Goal: Transaction & Acquisition: Purchase product/service

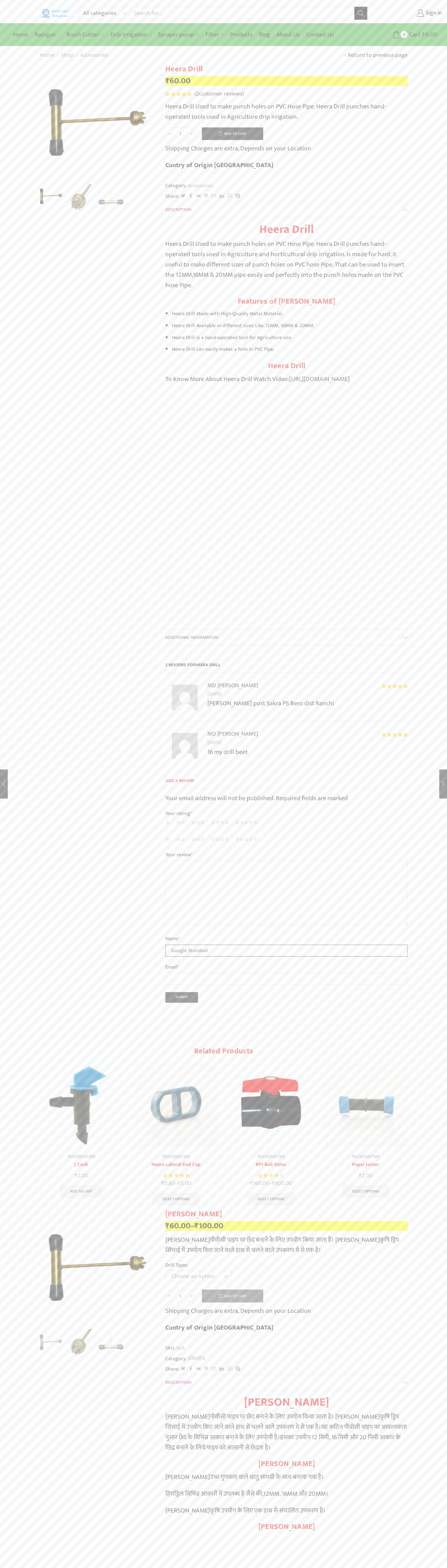
type input "Google Storebot"
click at [233, 133] on button "Add to cart" at bounding box center [232, 133] width 62 height 13
click at [406, 35] on span "Cart" at bounding box center [410, 35] width 13 height 9
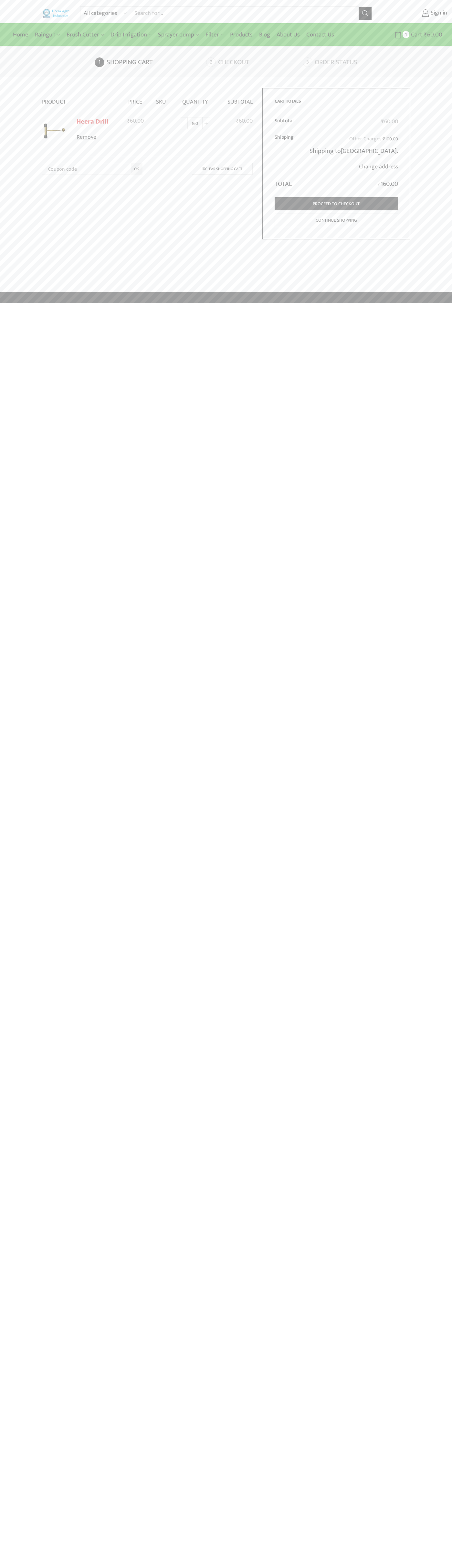
type input "1600"
click at [253, 62] on link "Checkout" at bounding box center [253, 62] width 95 height 10
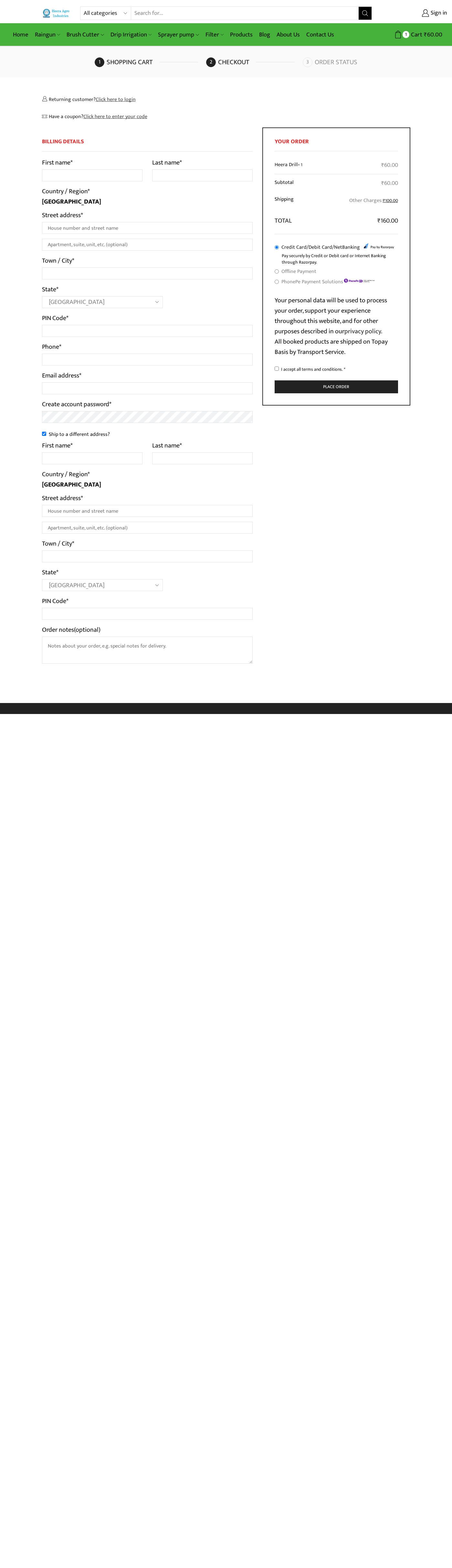
select select "MH"
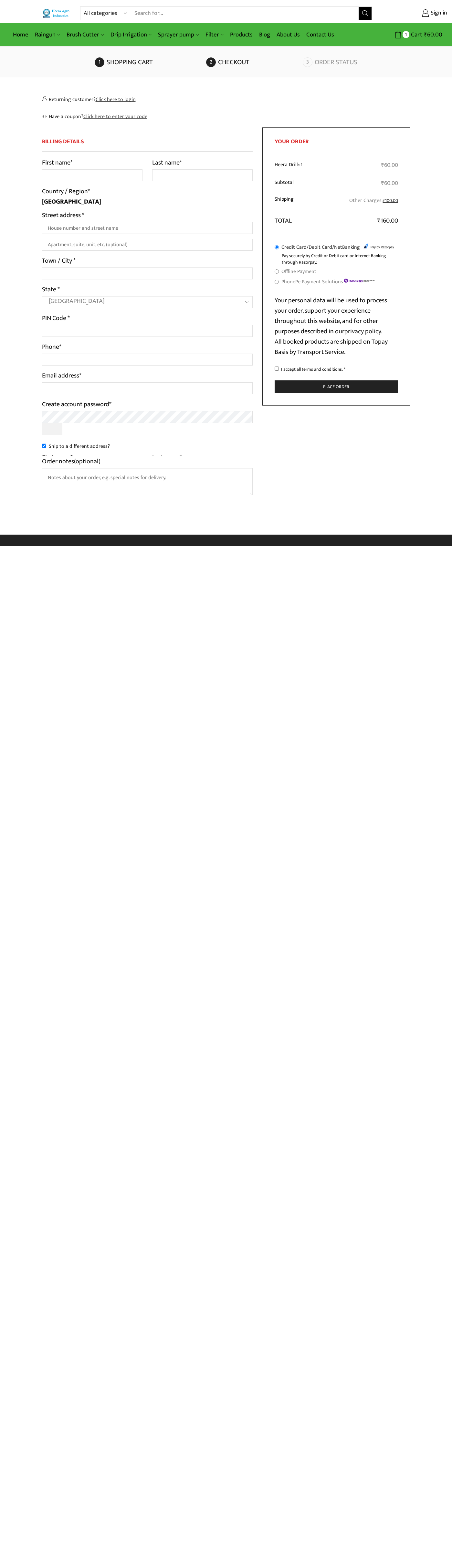
select select "MH"
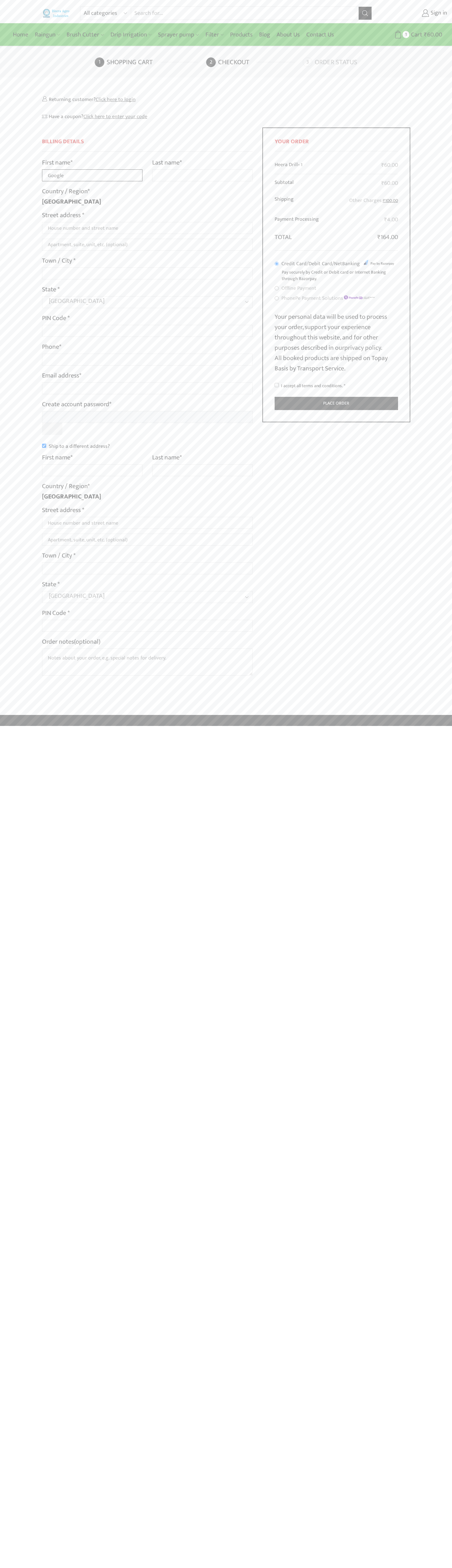
type input "Google"
type input "Storebot"
type input "1600 Amphitheatre Parkway"
type input "First floor"
type input "mountain view"
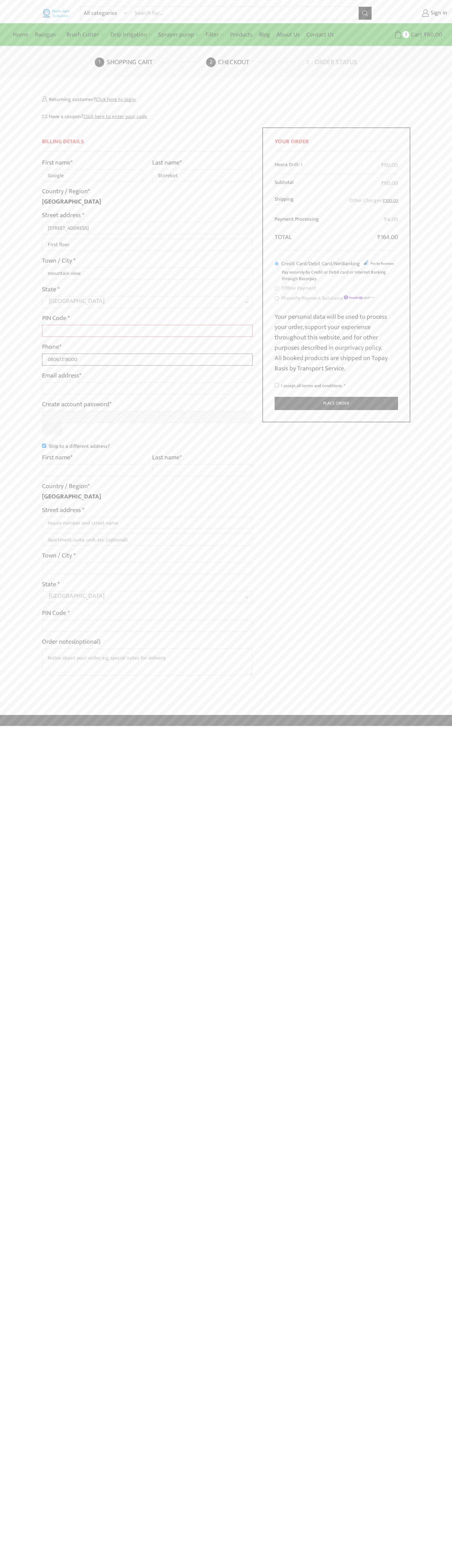
type input "08067218000"
type input "johnsmith004@storebotmail.joonix.net"
click at [277, 385] on input "I accept all terms and conditions. *" at bounding box center [277, 385] width 4 height 4
checkbox input "true"
click at [72, 642] on label "Order notes (optional)" at bounding box center [71, 642] width 58 height 10
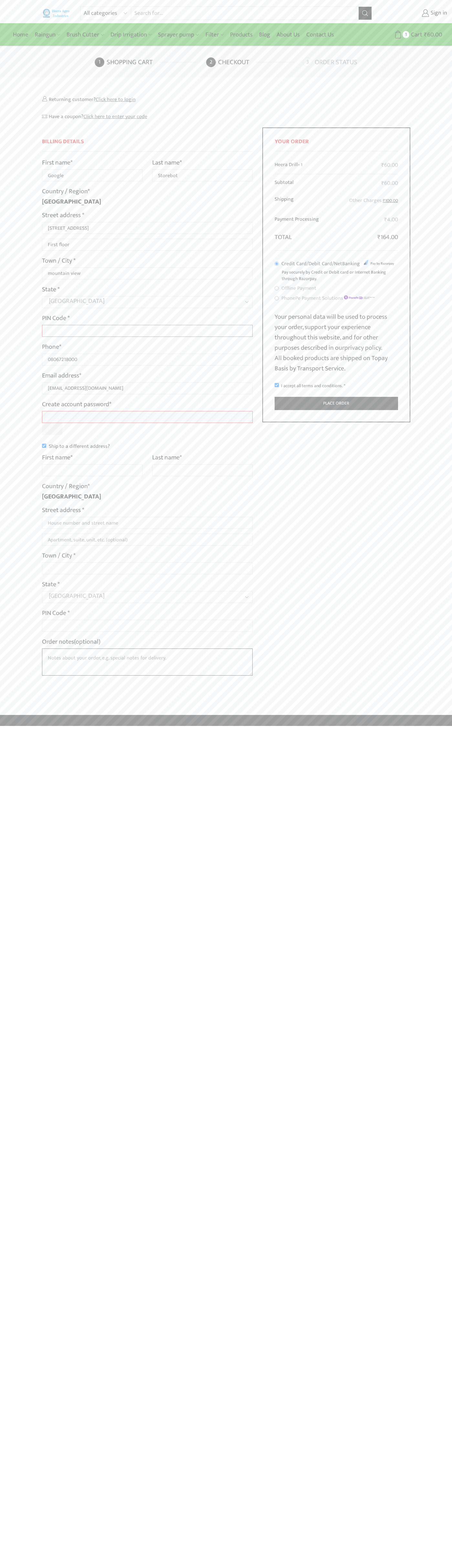
click at [72, 648] on textarea "Order notes (optional)" at bounding box center [147, 662] width 211 height 27
type input "Google"
type input "Storebot"
type input "1600 Amphitheatre Parkway"
type input "First floor"
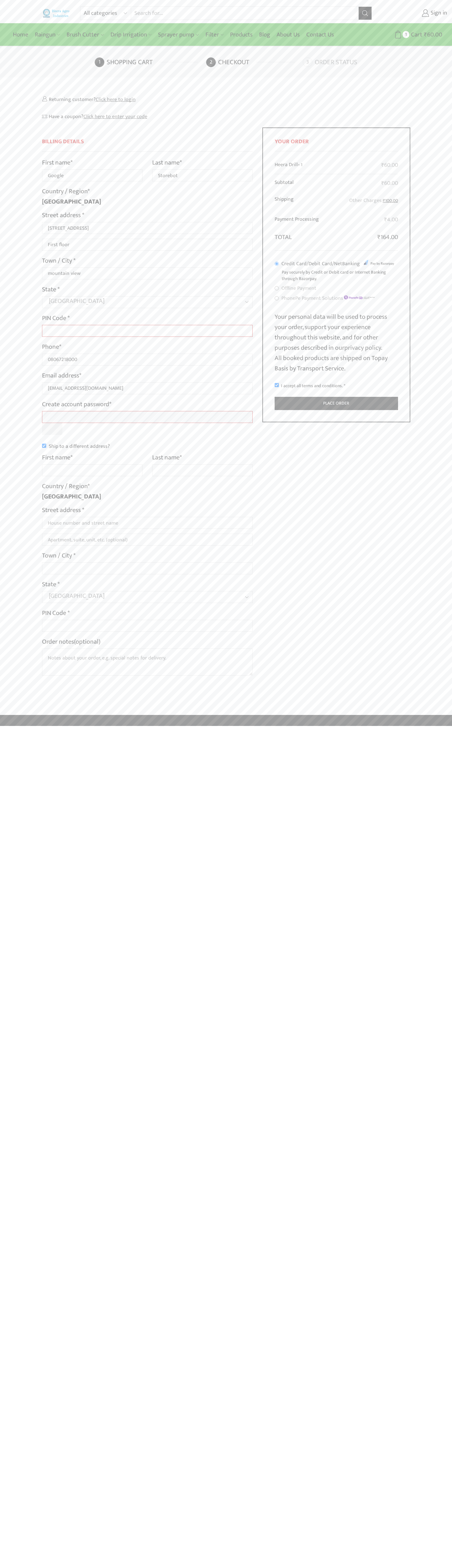
click at [72, 642] on label "Order notes (optional)" at bounding box center [71, 642] width 58 height 10
click at [72, 648] on textarea "Order notes (optional)" at bounding box center [147, 662] width 211 height 27
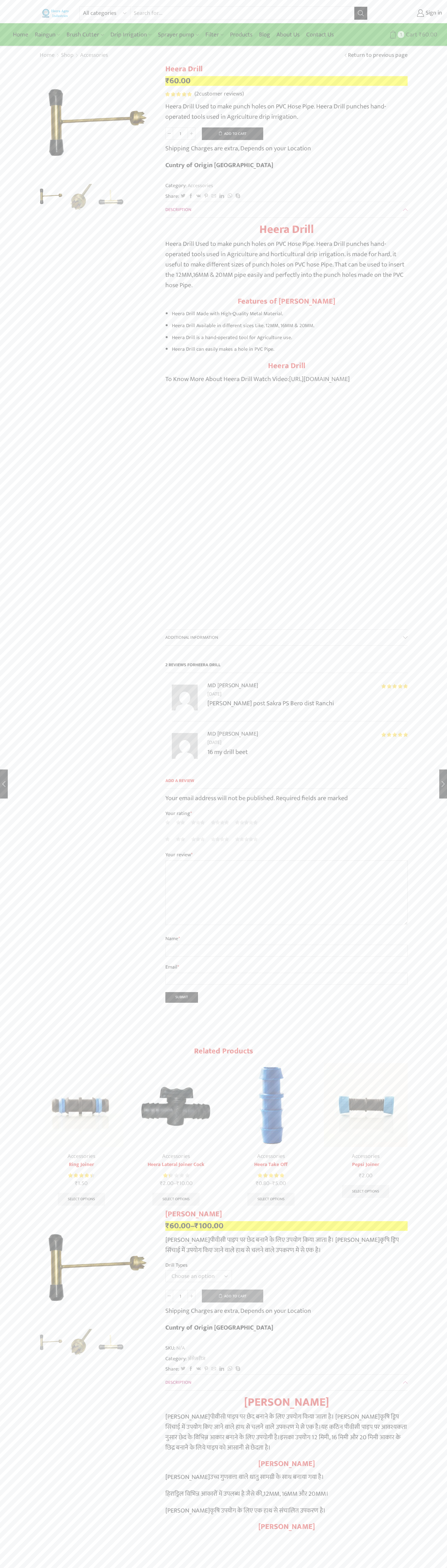
click at [406, 35] on span "Cart" at bounding box center [410, 35] width 13 height 9
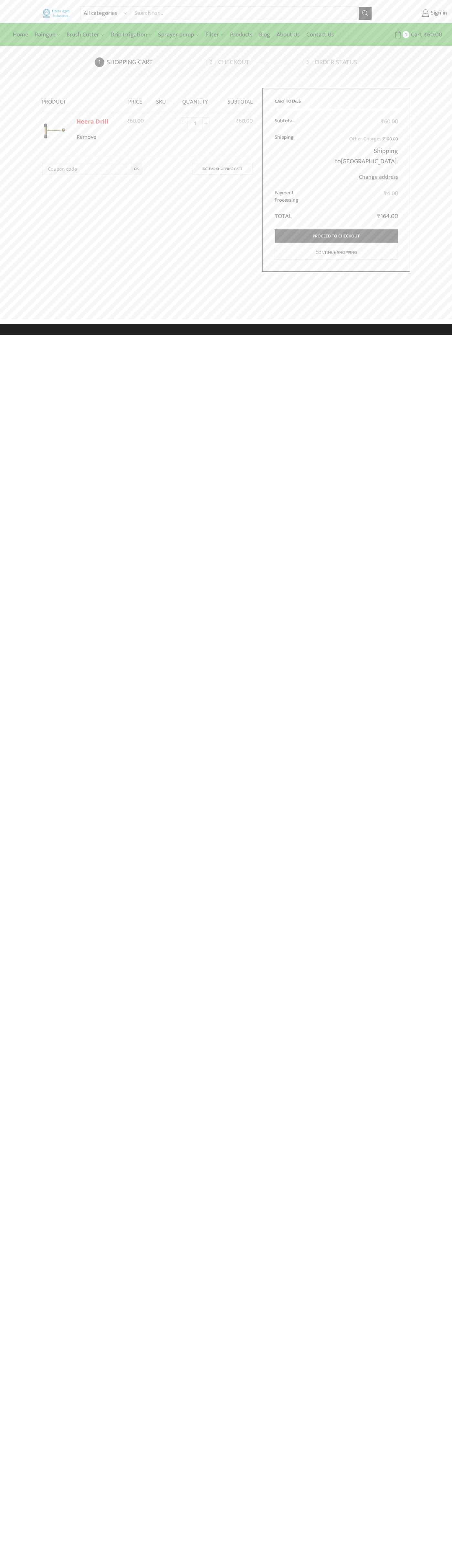
click at [96, 138] on link "Remove" at bounding box center [96, 138] width 40 height 9
